Goal: Information Seeking & Learning: Check status

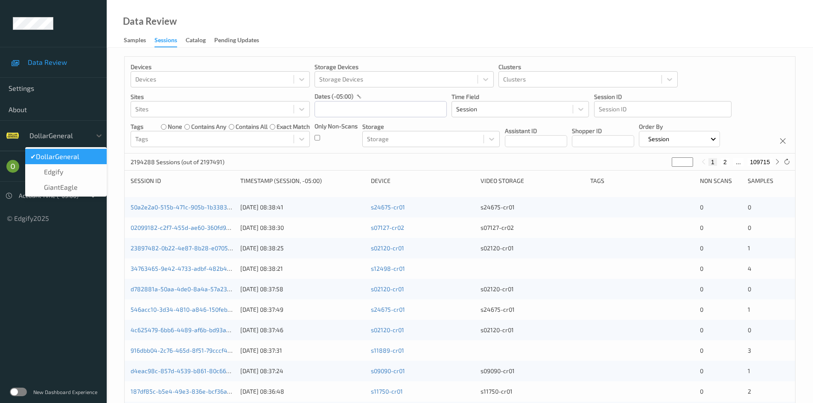
click at [64, 134] on div at bounding box center [58, 136] width 58 height 10
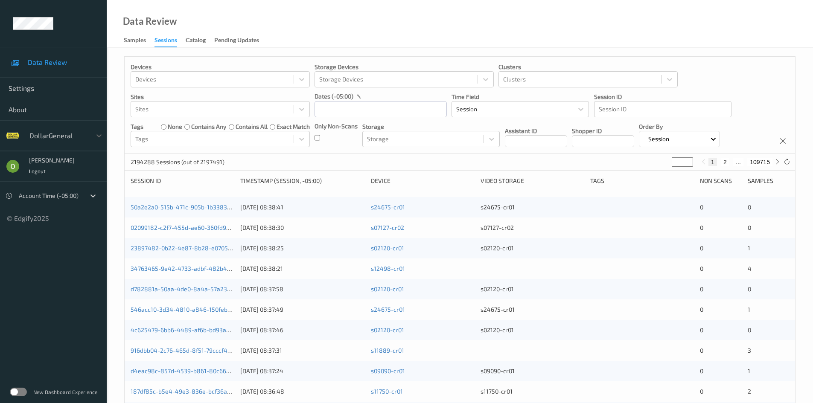
click at [16, 389] on label at bounding box center [18, 392] width 17 height 9
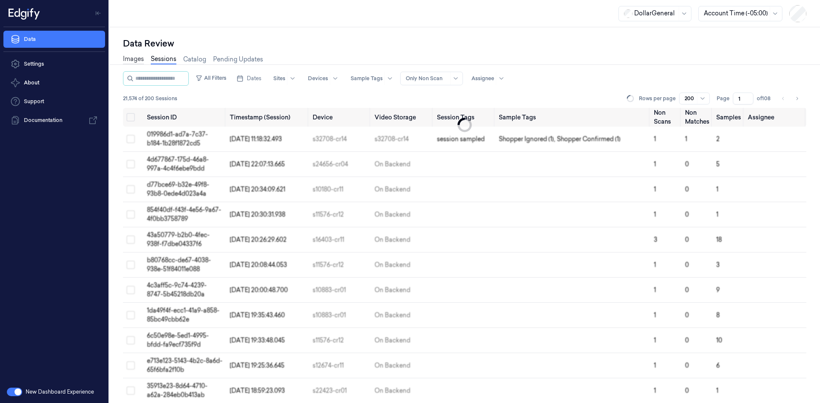
click at [134, 60] on link "Images" at bounding box center [133, 60] width 21 height 10
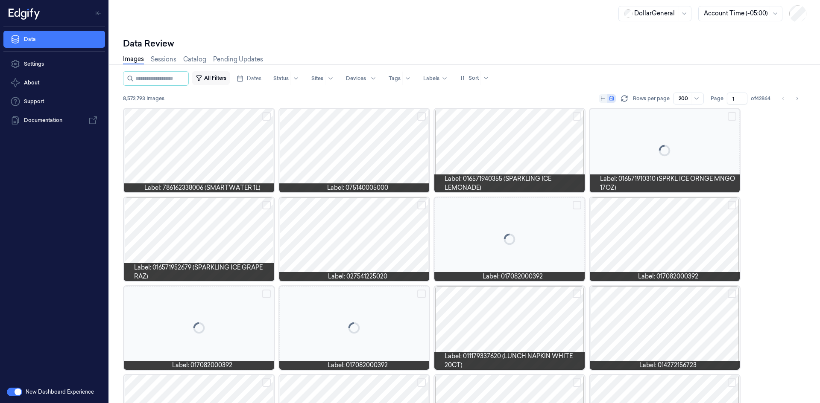
click at [202, 78] on icon "button" at bounding box center [198, 78] width 7 height 7
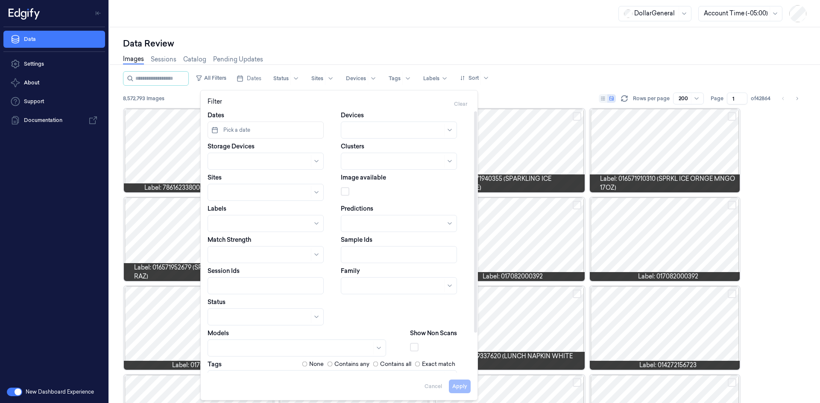
click at [247, 128] on span "Pick a date" at bounding box center [236, 130] width 29 height 8
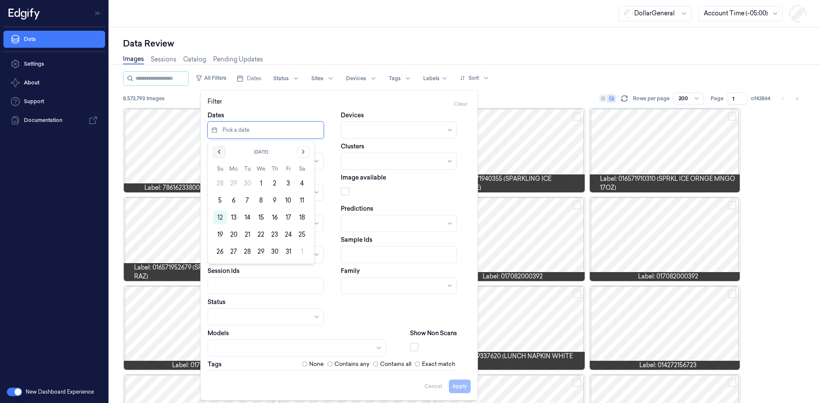
click at [216, 148] on button "Go to the Previous Month" at bounding box center [219, 152] width 12 height 12
click at [233, 233] on button "22" at bounding box center [234, 235] width 14 height 14
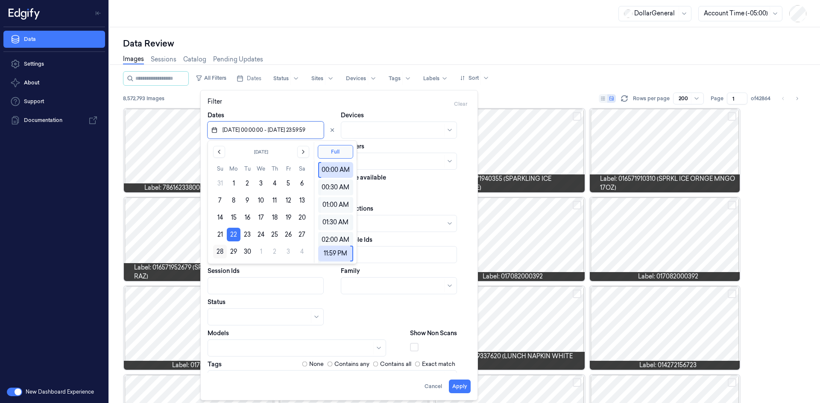
click at [225, 248] on button "28" at bounding box center [220, 252] width 14 height 14
type input "[DATE] 00:00:00 - [DATE] 23:59:59"
click at [343, 149] on button "Full" at bounding box center [335, 152] width 35 height 14
click at [423, 114] on div "Devices" at bounding box center [406, 125] width 130 height 28
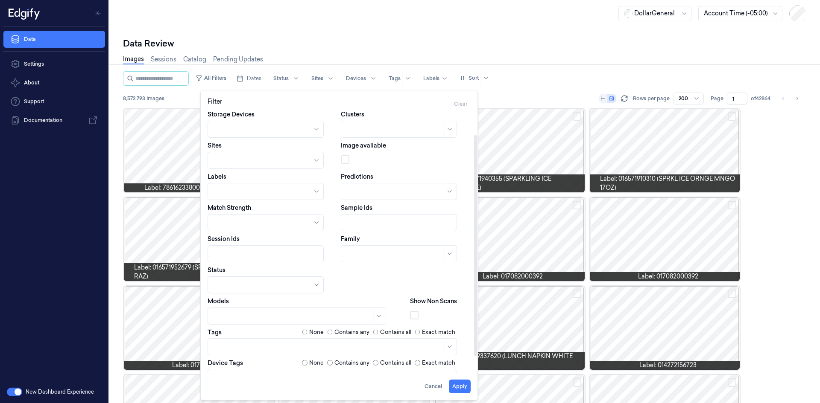
scroll to position [47, 0]
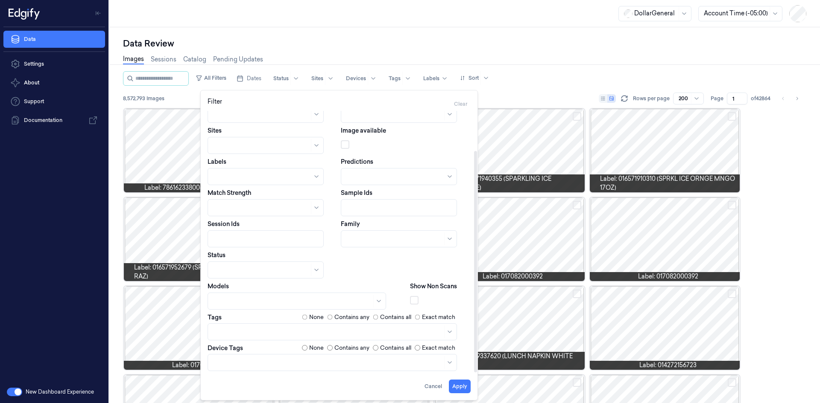
click at [250, 358] on body "Data Settings About Support Documentation New Dashboard Experience DollarGenera…" at bounding box center [410, 201] width 820 height 403
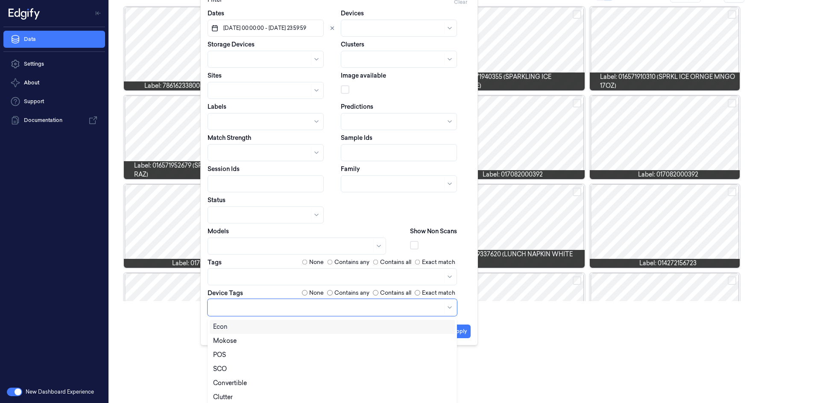
scroll to position [43, 0]
click at [245, 326] on div "SCO" at bounding box center [332, 326] width 238 height 9
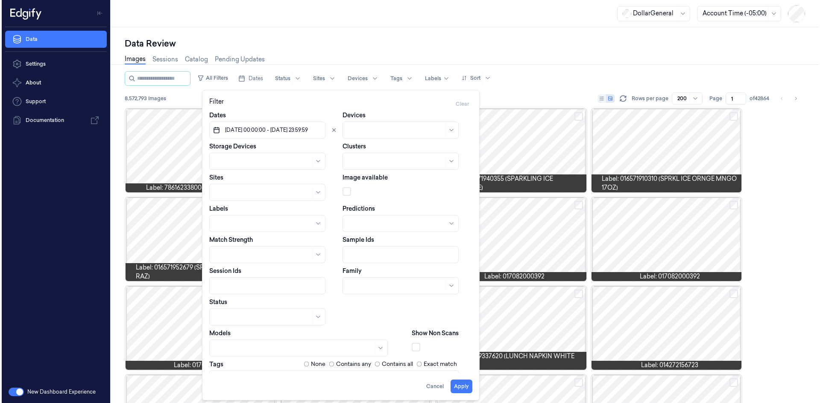
scroll to position [0, 0]
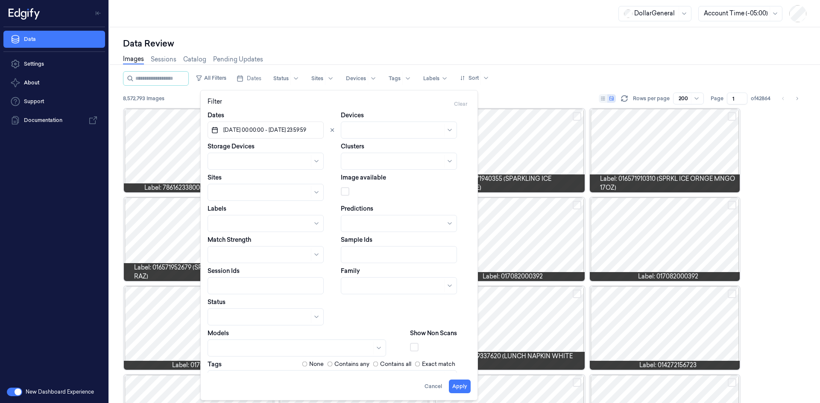
click at [262, 286] on div "Dates [DATE] 00:00:00 - [DATE] 23:59:59 Devices Storage Devices Clusters Sites …" at bounding box center [338, 264] width 263 height 307
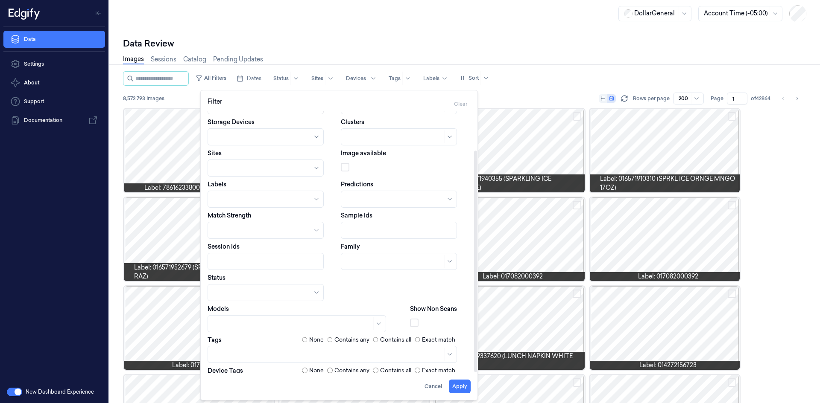
scroll to position [47, 0]
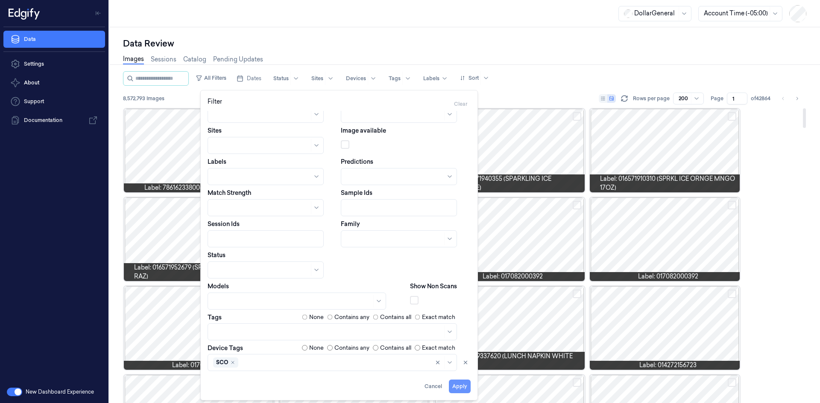
click at [461, 387] on button "Apply" at bounding box center [460, 387] width 22 height 14
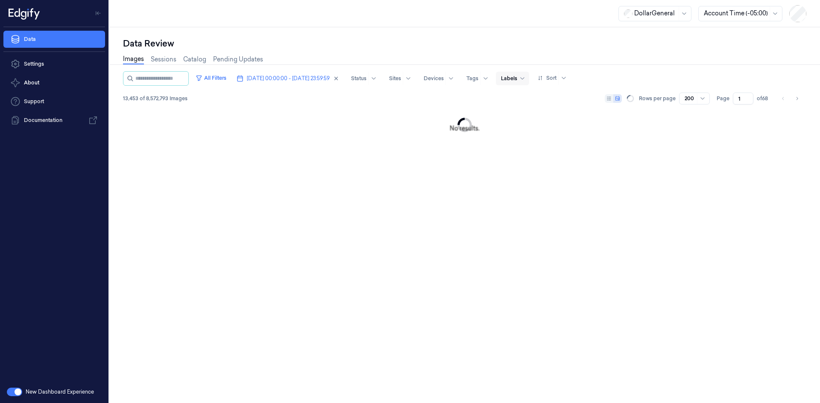
click at [517, 83] on div "Labels" at bounding box center [509, 79] width 16 height 14
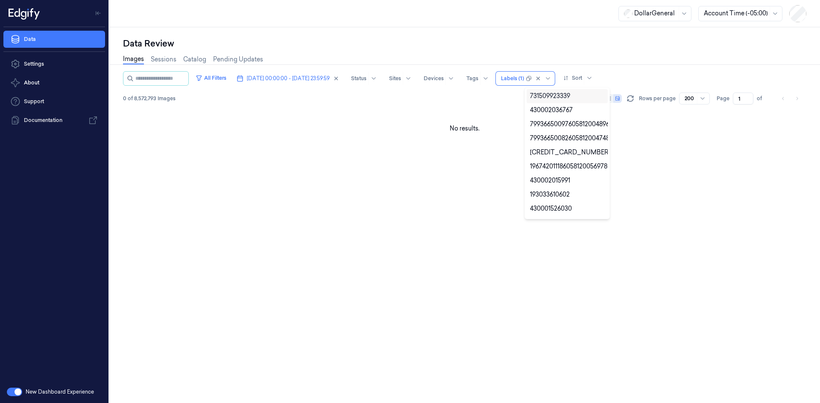
click at [637, 59] on div "Images Sessions Catalog Pending Updates" at bounding box center [464, 61] width 683 height 22
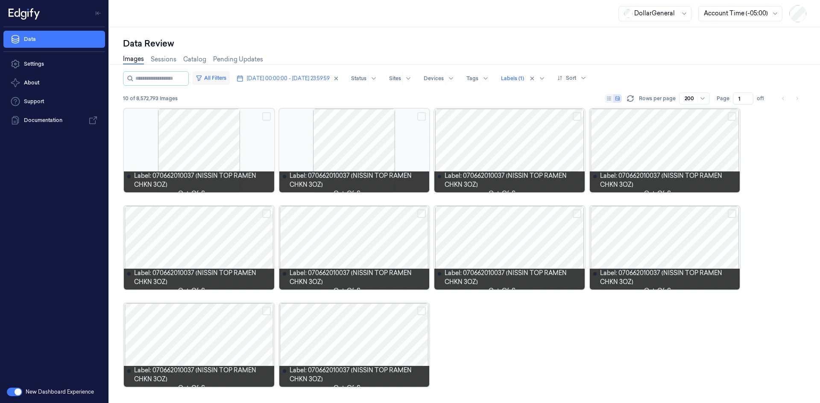
click at [224, 78] on button "All Filters" at bounding box center [211, 78] width 38 height 14
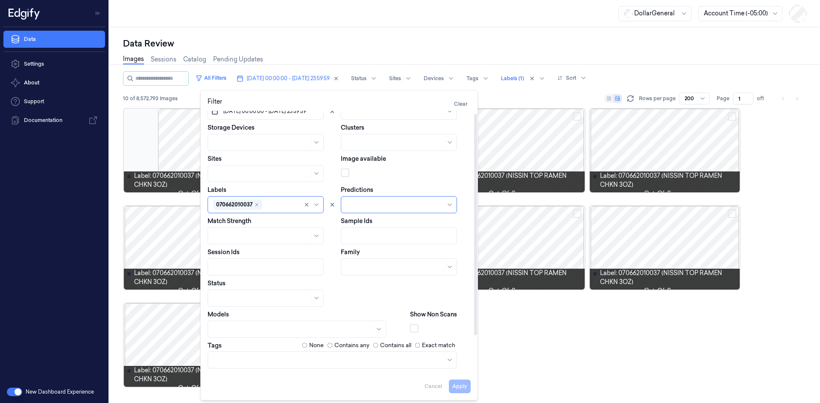
scroll to position [47, 0]
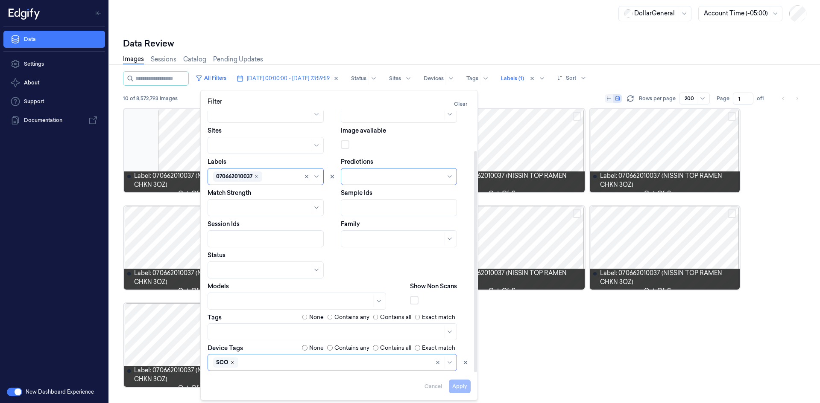
click at [232, 362] on icon "Remove ,SCO" at bounding box center [232, 362] width 5 height 5
click at [460, 389] on button "Apply" at bounding box center [460, 387] width 22 height 14
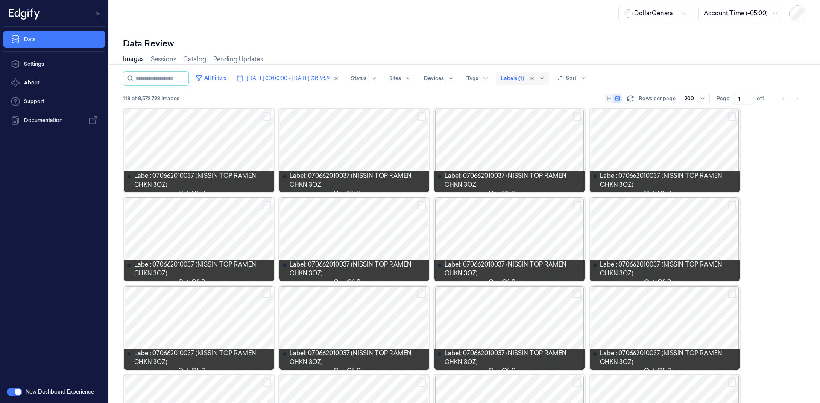
click at [524, 78] on div at bounding box center [512, 79] width 23 height 8
click at [578, 51] on div "Images Sessions Catalog Pending Updates" at bounding box center [464, 61] width 683 height 22
click at [549, 134] on div at bounding box center [509, 151] width 150 height 84
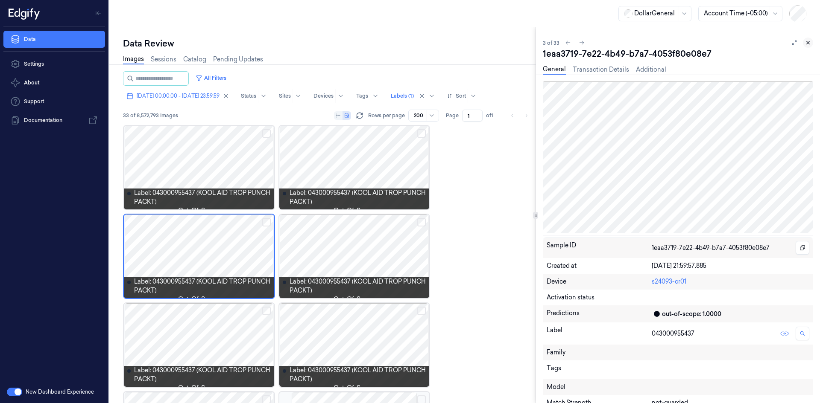
click at [808, 42] on icon at bounding box center [808, 43] width 6 height 6
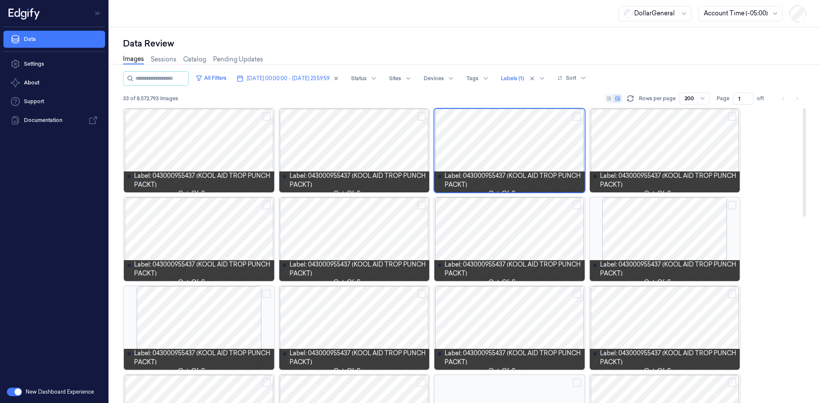
click at [206, 237] on div at bounding box center [199, 240] width 150 height 84
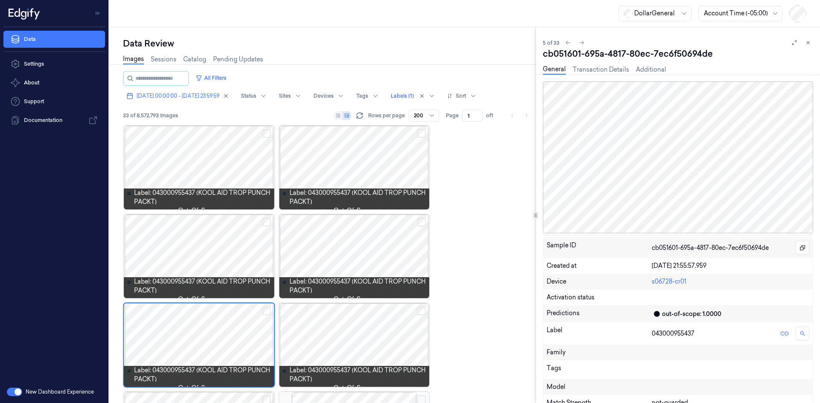
drag, startPoint x: 806, startPoint y: 39, endPoint x: 802, endPoint y: 43, distance: 5.4
click at [807, 39] on button at bounding box center [807, 43] width 10 height 10
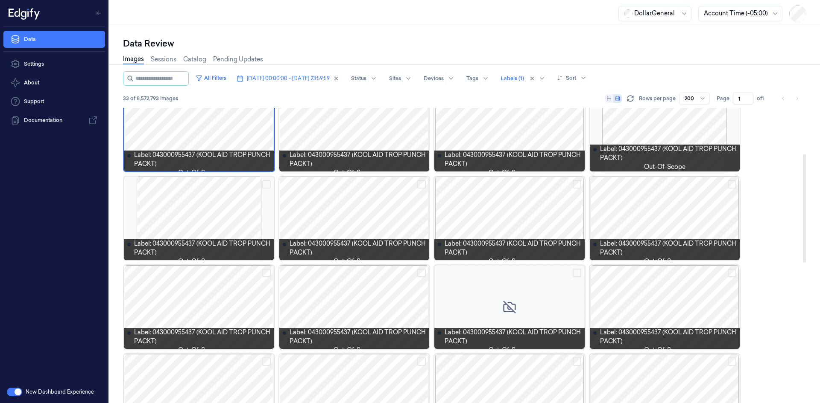
scroll to position [128, 0]
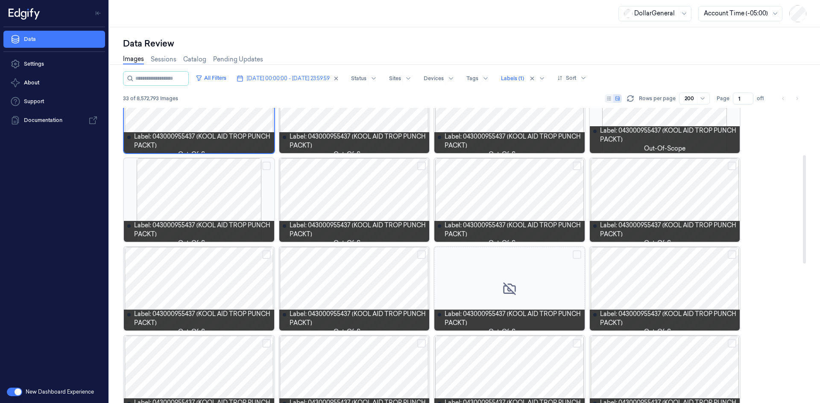
click at [694, 133] on span "Label: 043000955437 (KOOL AID TROP PUNCH PACKT)" at bounding box center [668, 135] width 137 height 18
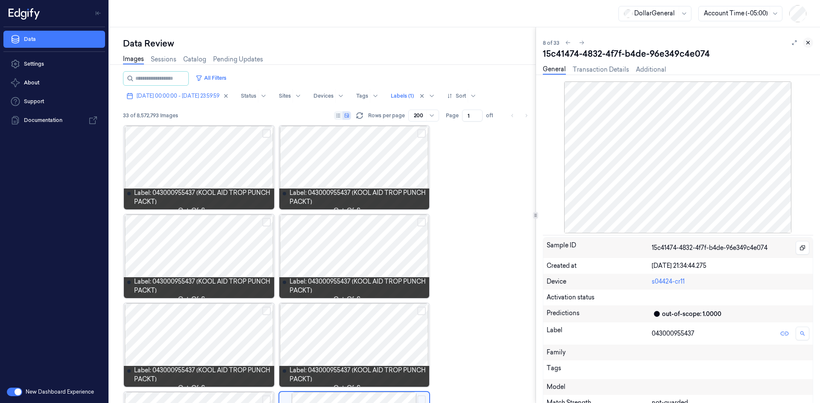
click at [806, 41] on icon at bounding box center [808, 43] width 6 height 6
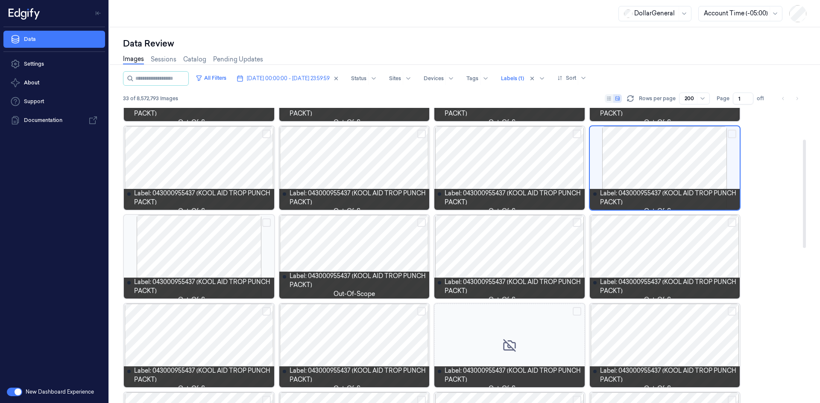
scroll to position [85, 0]
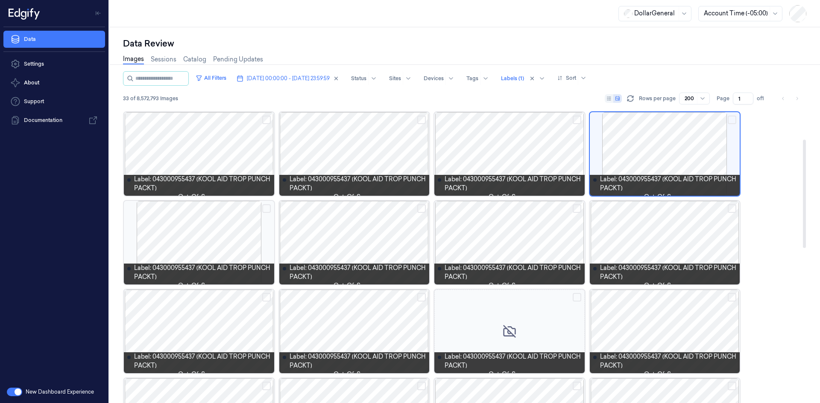
click at [235, 348] on div at bounding box center [199, 332] width 150 height 84
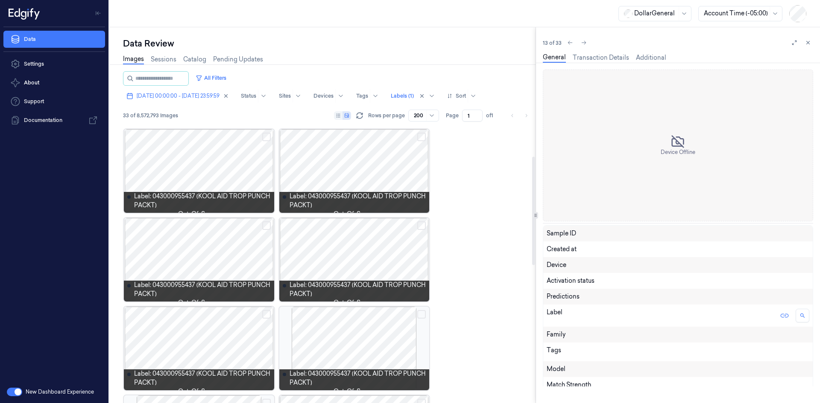
scroll to position [161, 0]
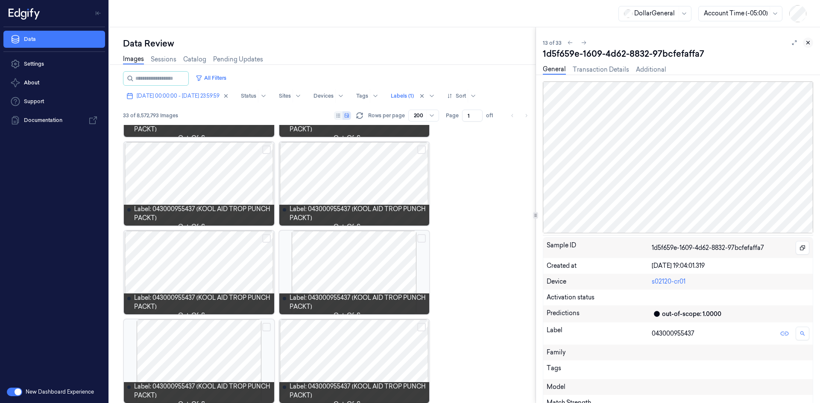
click at [809, 39] on button at bounding box center [807, 43] width 10 height 10
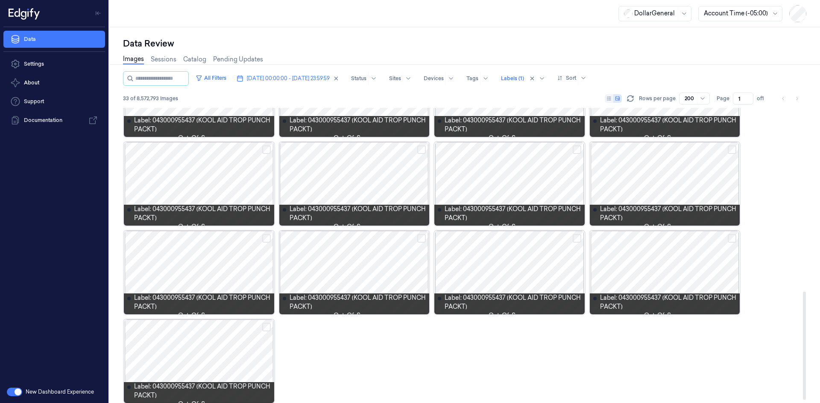
scroll to position [507, 0]
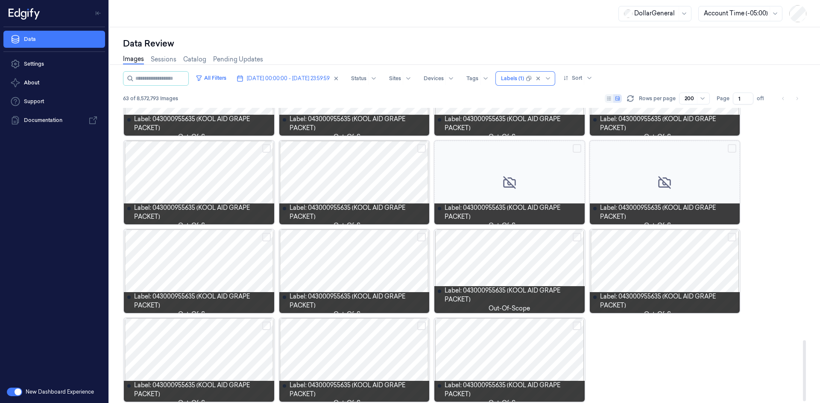
scroll to position [1129, 0]
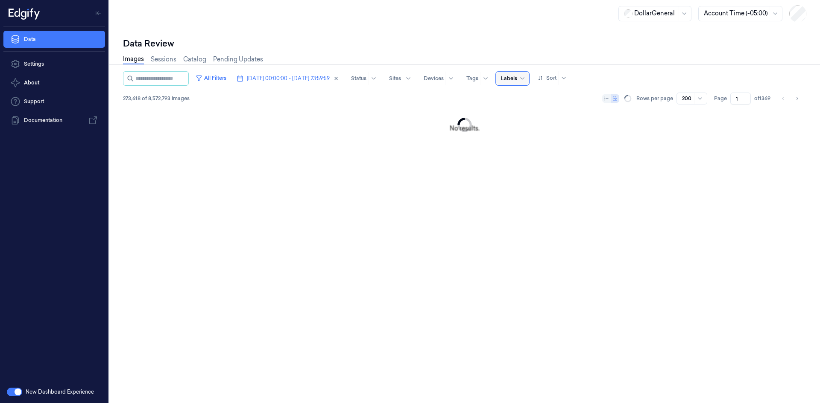
click at [517, 79] on div at bounding box center [509, 79] width 16 height 8
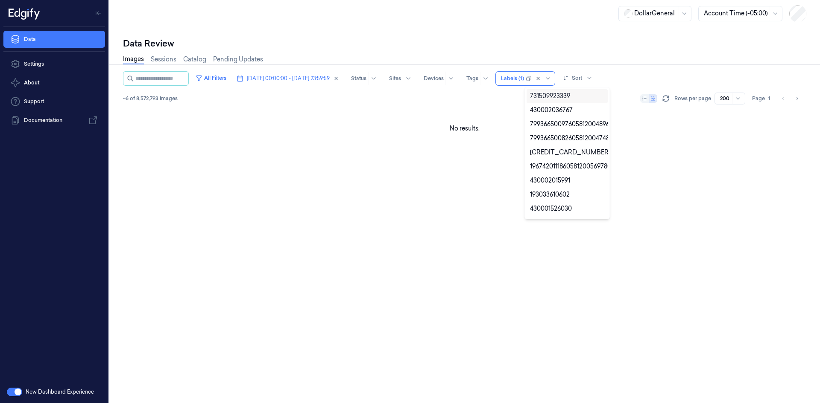
click at [569, 55] on div "Images Sessions Catalog Pending Updates" at bounding box center [464, 61] width 683 height 22
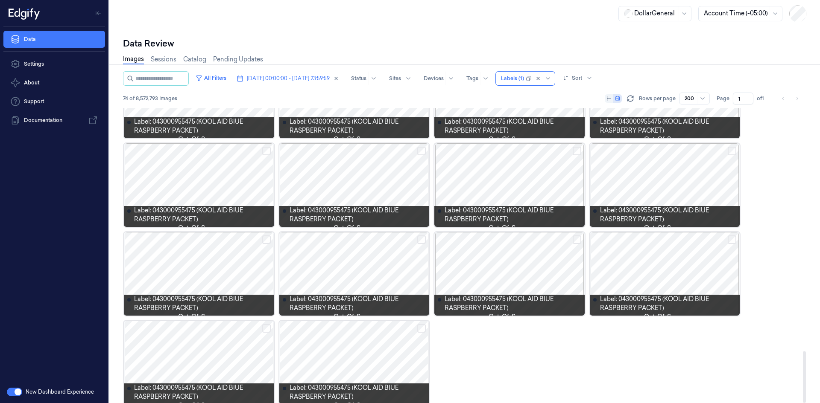
scroll to position [1395, 0]
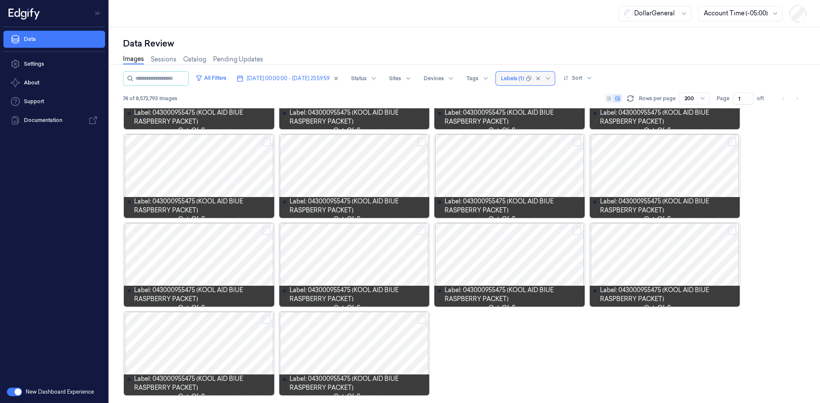
click at [524, 81] on div at bounding box center [512, 79] width 23 height 8
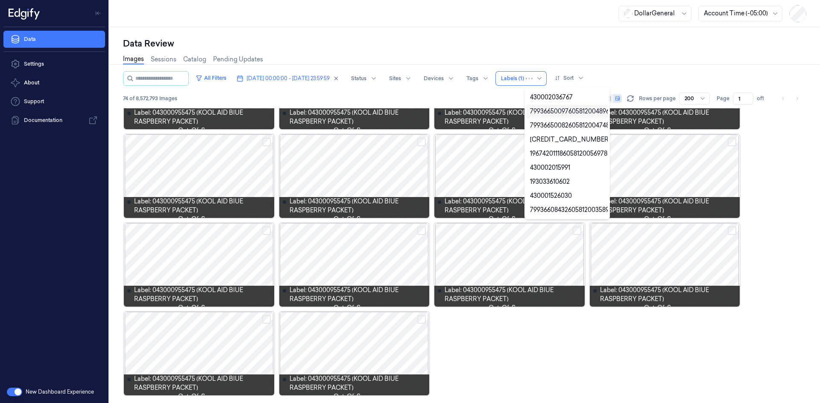
scroll to position [0, 0]
click at [524, 79] on div at bounding box center [512, 79] width 23 height 8
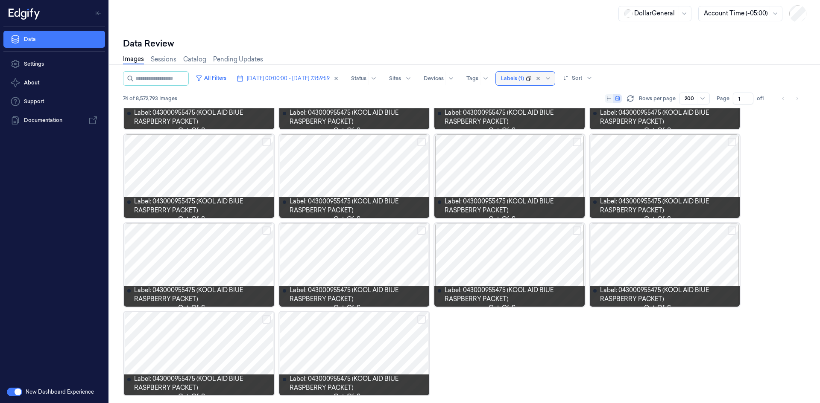
click at [531, 76] on icon at bounding box center [528, 78] width 5 height 5
click at [531, 78] on icon at bounding box center [528, 78] width 5 height 5
click at [527, 77] on div at bounding box center [525, 78] width 3 height 3
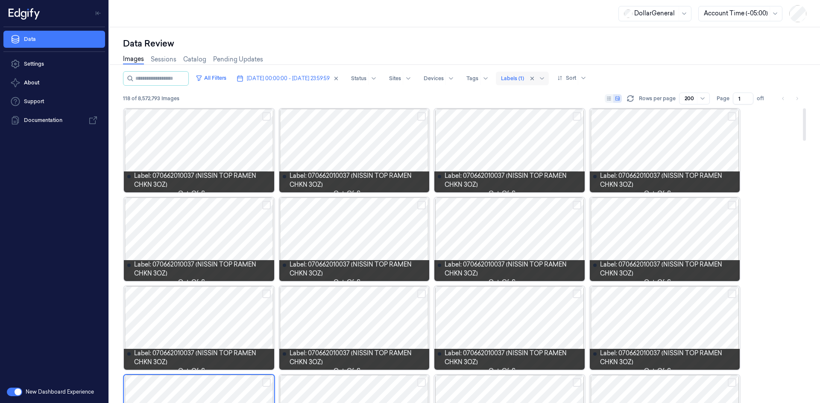
click at [533, 152] on div at bounding box center [509, 151] width 150 height 84
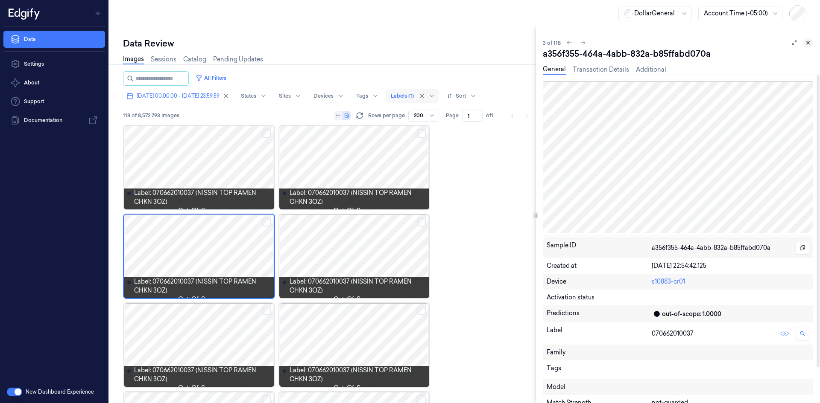
click at [808, 44] on icon at bounding box center [808, 43] width 6 height 6
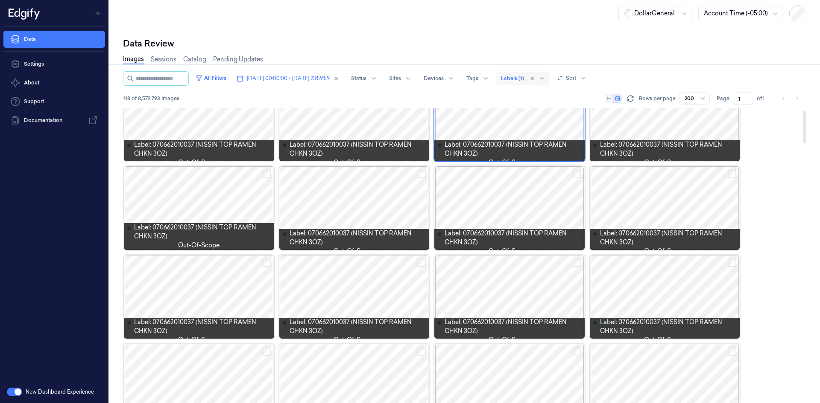
scroll to position [85, 0]
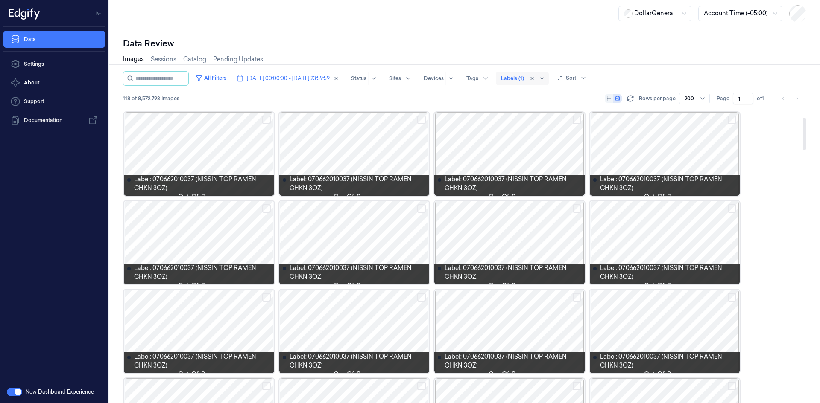
click at [193, 165] on div at bounding box center [199, 154] width 150 height 84
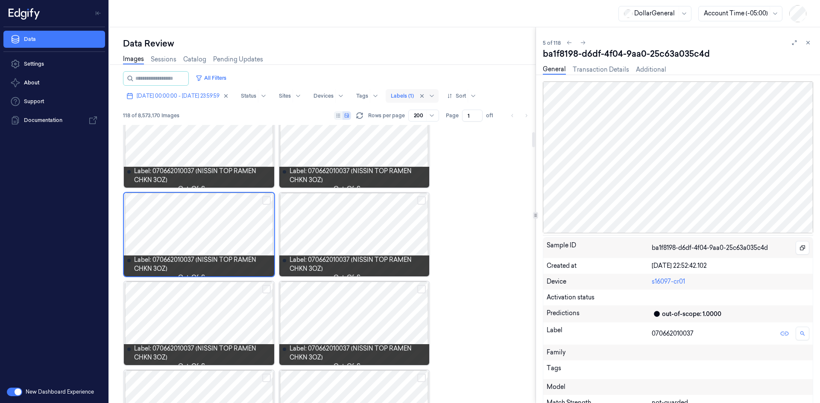
scroll to position [128, 0]
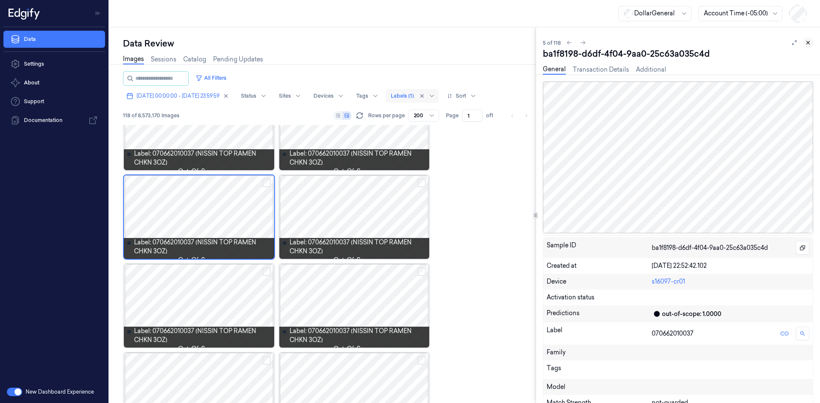
click at [805, 41] on icon at bounding box center [808, 43] width 6 height 6
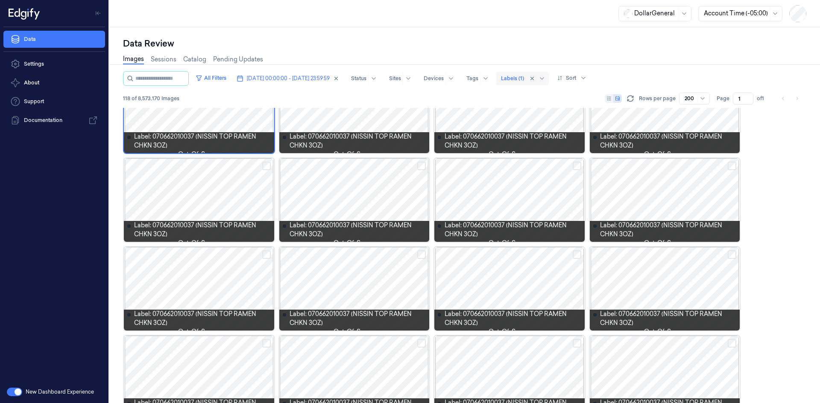
scroll to position [39, 0]
click at [728, 276] on div at bounding box center [664, 289] width 150 height 84
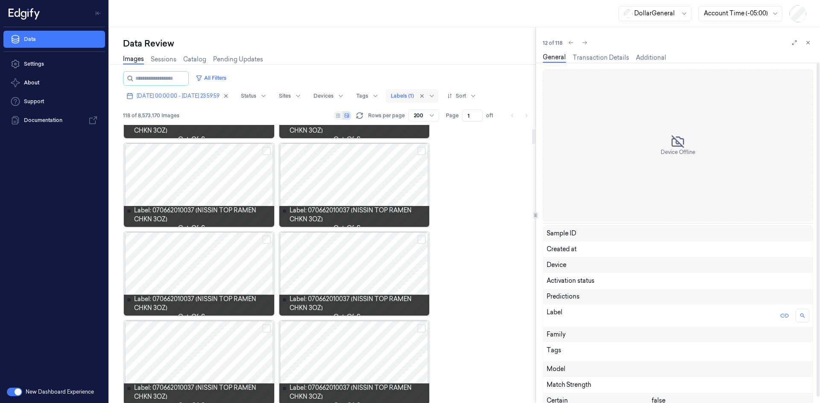
scroll to position [73, 0]
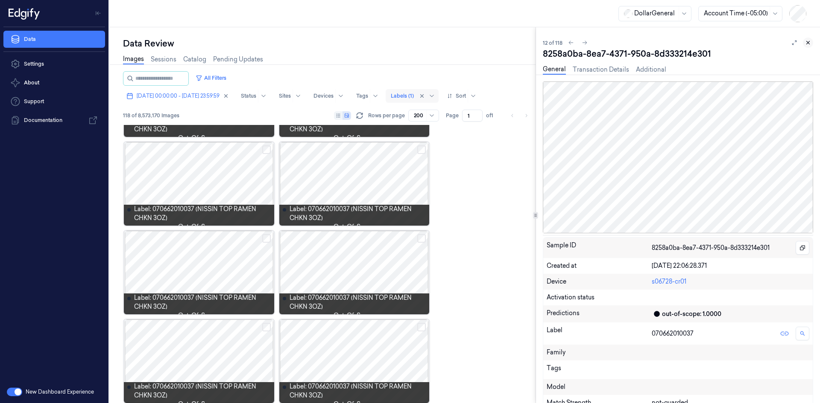
click at [810, 40] on icon at bounding box center [808, 43] width 6 height 6
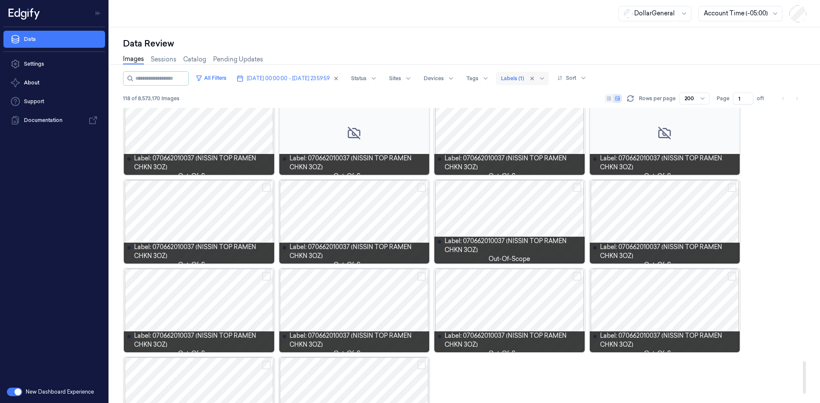
scroll to position [2372, 0]
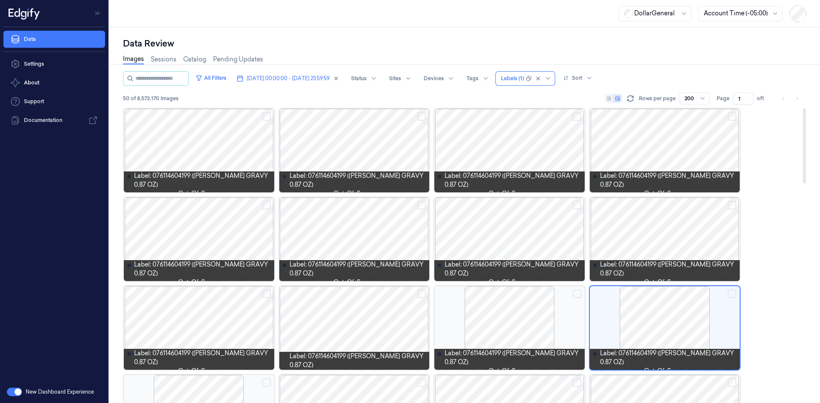
click at [330, 144] on div at bounding box center [354, 151] width 150 height 84
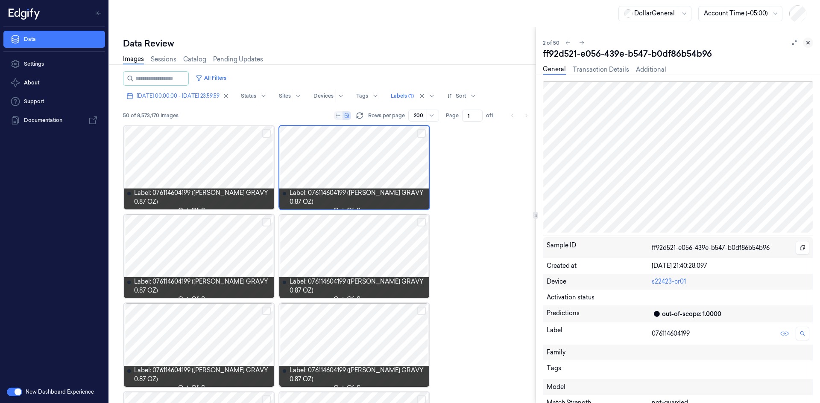
click at [808, 43] on icon at bounding box center [808, 43] width 6 height 6
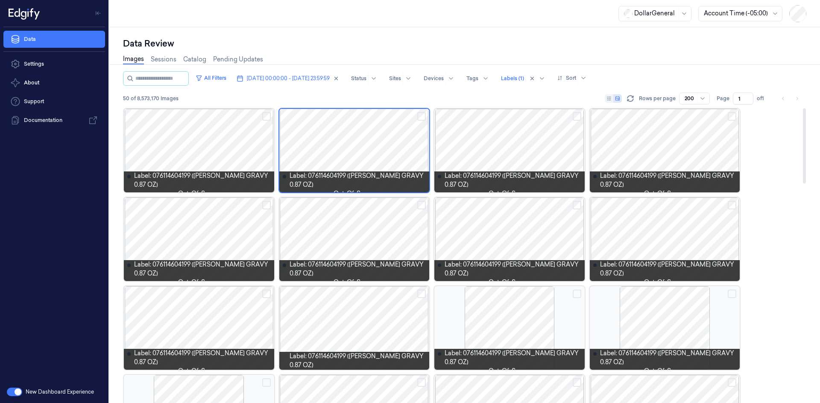
scroll to position [85, 0]
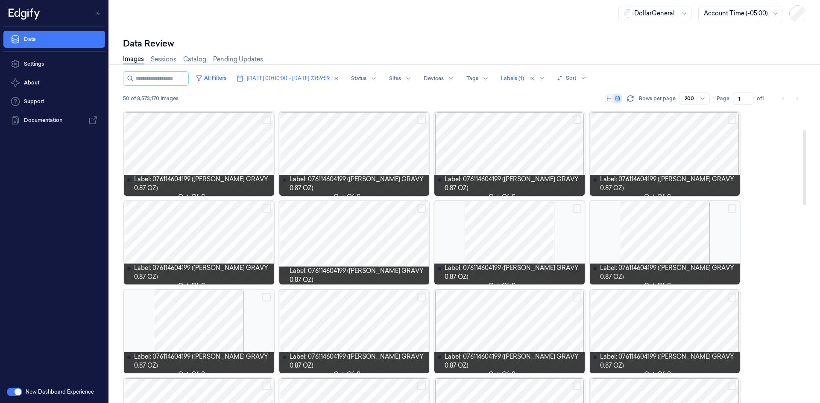
drag, startPoint x: 659, startPoint y: 233, endPoint x: 657, endPoint y: 260, distance: 26.9
drag, startPoint x: 657, startPoint y: 260, endPoint x: 772, endPoint y: 275, distance: 115.4
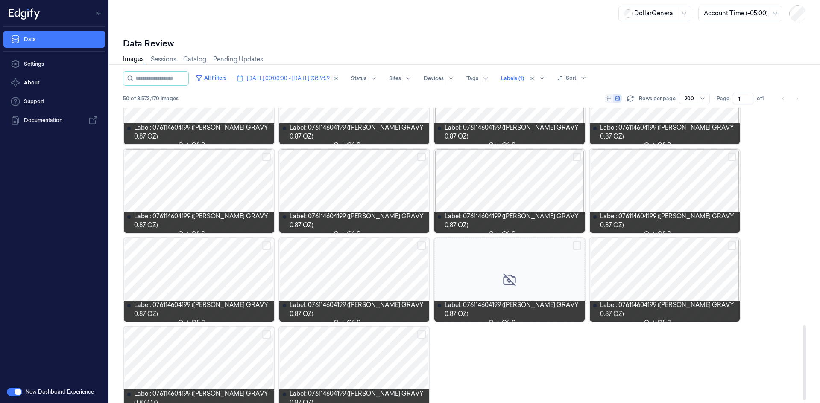
scroll to position [854, 0]
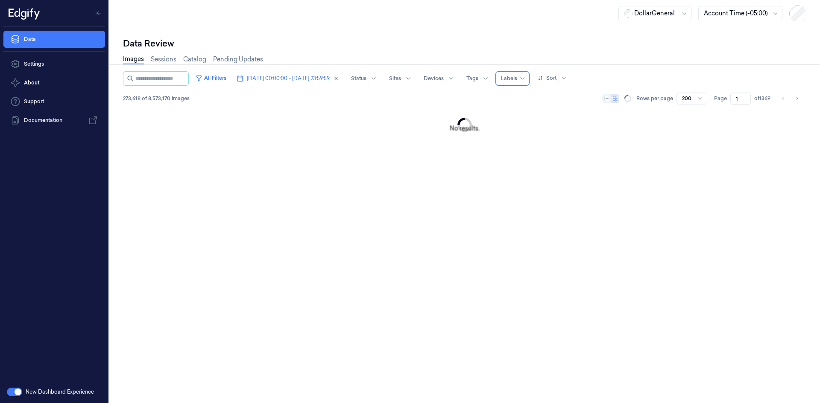
click at [517, 77] on div at bounding box center [509, 79] width 16 height 8
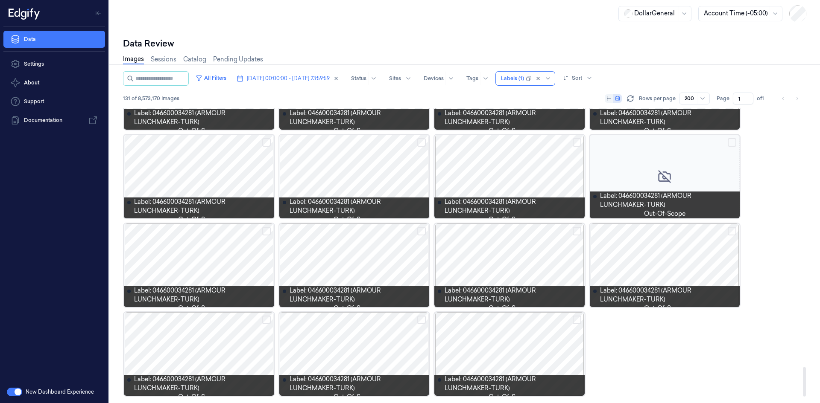
scroll to position [2638, 0]
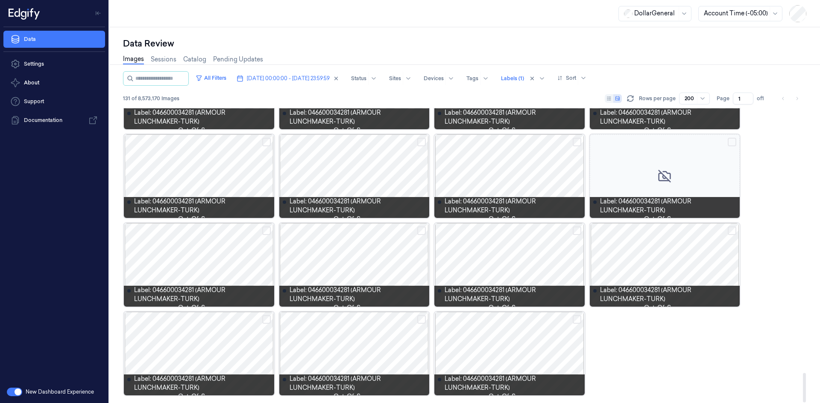
click at [414, 97] on div "131 of 8,573,170 Images Rows per page 200 Page 1 of 1" at bounding box center [464, 99] width 683 height 12
